Goal: Task Accomplishment & Management: Manage account settings

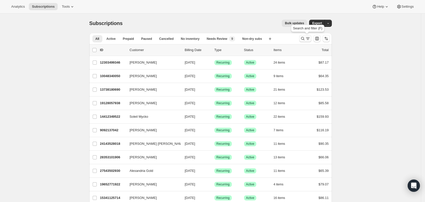
click at [309, 38] on icon "Search and filter results" at bounding box center [307, 38] width 5 height 5
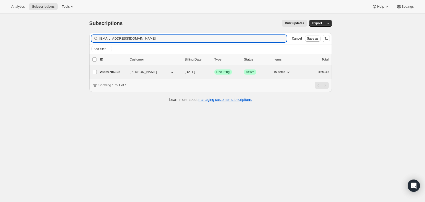
type input "[EMAIL_ADDRESS][DOMAIN_NAME]"
click at [195, 72] on span "[DATE]" at bounding box center [190, 72] width 10 height 4
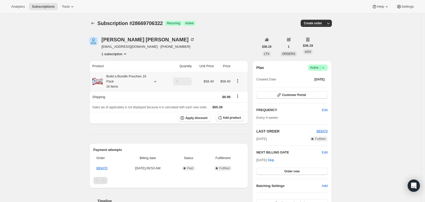
click at [156, 81] on icon at bounding box center [155, 81] width 2 height 1
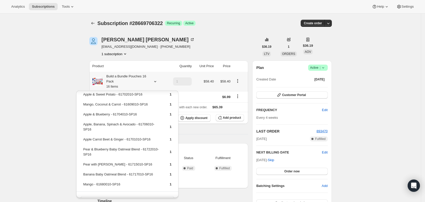
scroll to position [87, 0]
click at [238, 117] on span "Add product" at bounding box center [232, 118] width 18 height 4
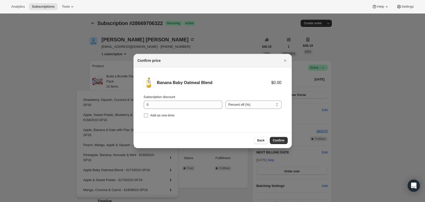
click at [149, 115] on label "Add as one-time" at bounding box center [159, 115] width 31 height 7
click at [148, 115] on input "Add as one-time" at bounding box center [146, 115] width 4 height 4
checkbox input "true"
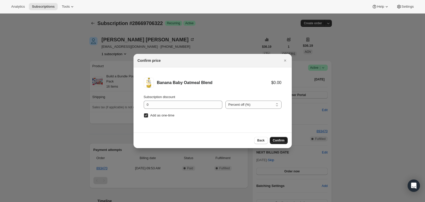
click at [279, 139] on span "Confirm" at bounding box center [279, 140] width 12 height 4
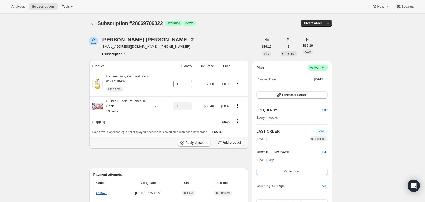
click at [235, 143] on span "Add product" at bounding box center [232, 142] width 18 height 4
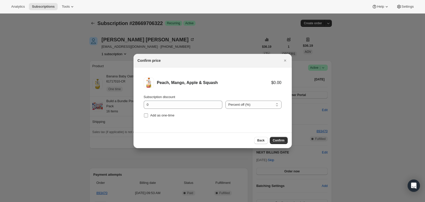
click at [150, 115] on label "Add as one-time" at bounding box center [159, 115] width 31 height 7
click at [148, 115] on input "Add as one-time" at bounding box center [146, 115] width 4 height 4
checkbox input "true"
click at [277, 139] on span "Confirm" at bounding box center [279, 140] width 12 height 4
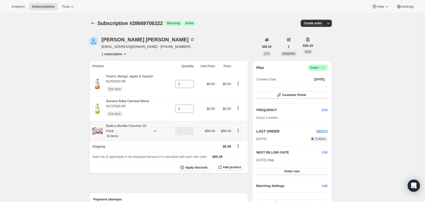
click at [154, 131] on icon at bounding box center [155, 130] width 5 height 5
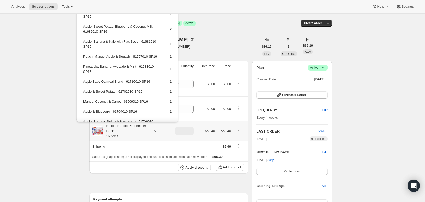
scroll to position [0, 0]
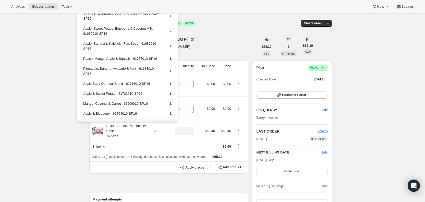
drag, startPoint x: 40, startPoint y: 45, endPoint x: 69, endPoint y: 55, distance: 30.7
click at [41, 45] on div "Subscription #28669706322. This page is ready Subscription #28669706322 Success…" at bounding box center [210, 200] width 421 height 373
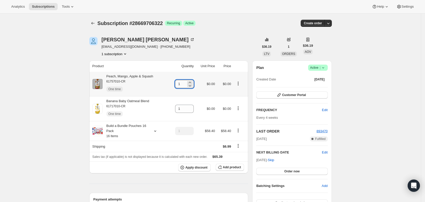
drag, startPoint x: 179, startPoint y: 86, endPoint x: 185, endPoint y: 85, distance: 5.7
click at [185, 85] on input "1" at bounding box center [180, 84] width 11 height 8
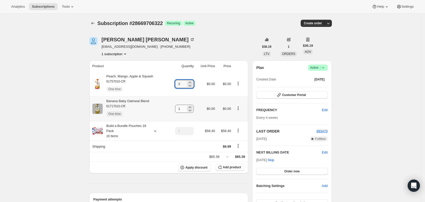
type input "2"
drag, startPoint x: 178, startPoint y: 108, endPoint x: 185, endPoint y: 108, distance: 7.1
click at [185, 108] on input "1" at bounding box center [180, 109] width 11 height 8
type input "2"
click at [229, 22] on div "Subscription #28669706322 Success Recurring Success Active" at bounding box center [172, 23] width 148 height 7
